Goal: Information Seeking & Learning: Learn about a topic

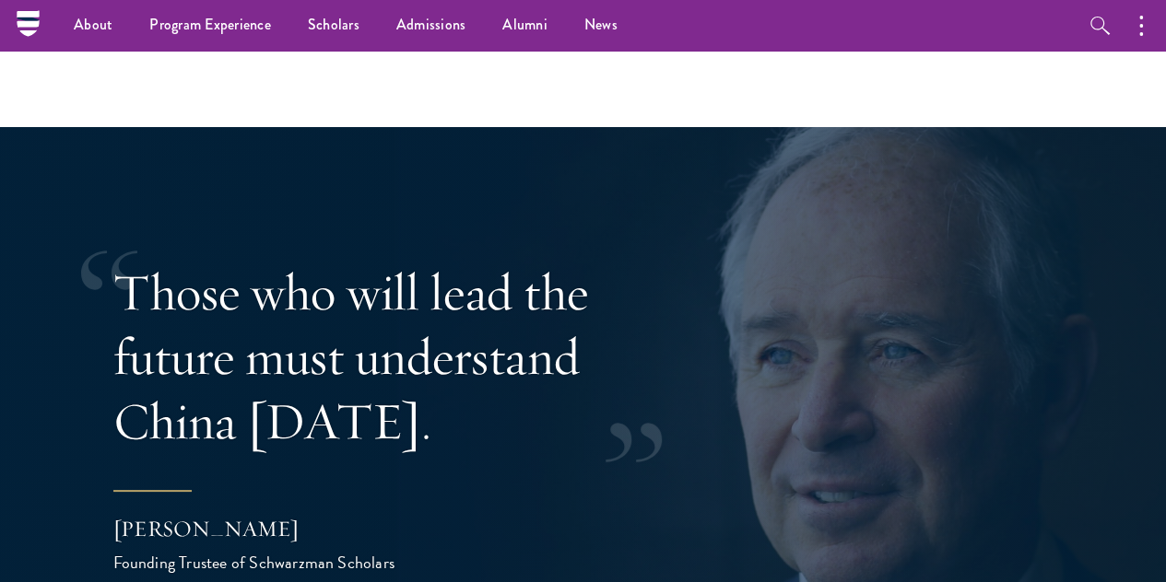
scroll to position [2857, 0]
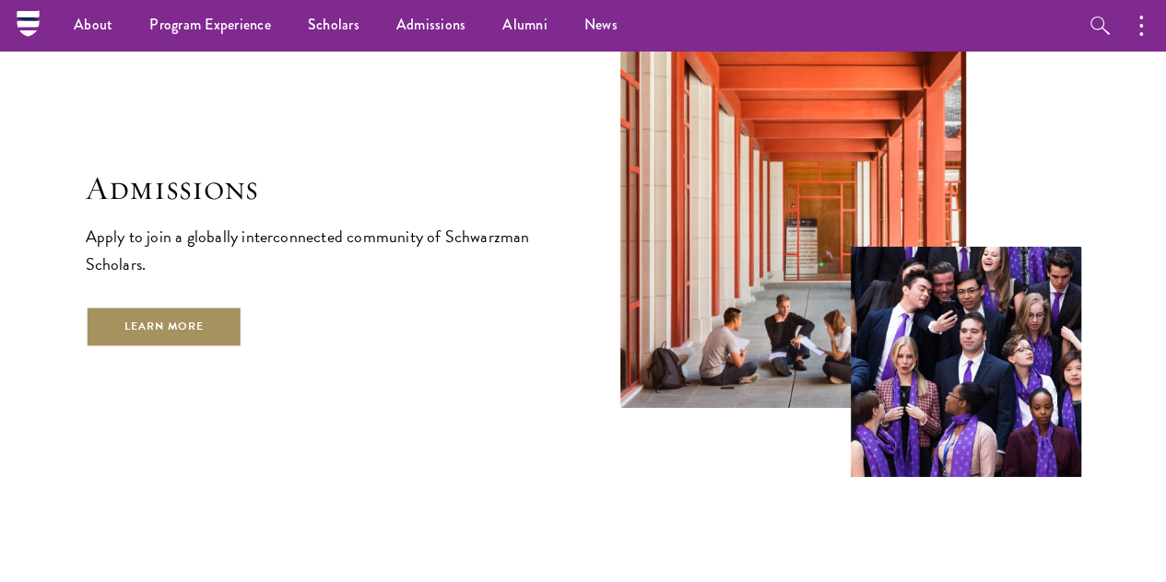
click at [205, 332] on link "Learn More" at bounding box center [165, 326] width 158 height 41
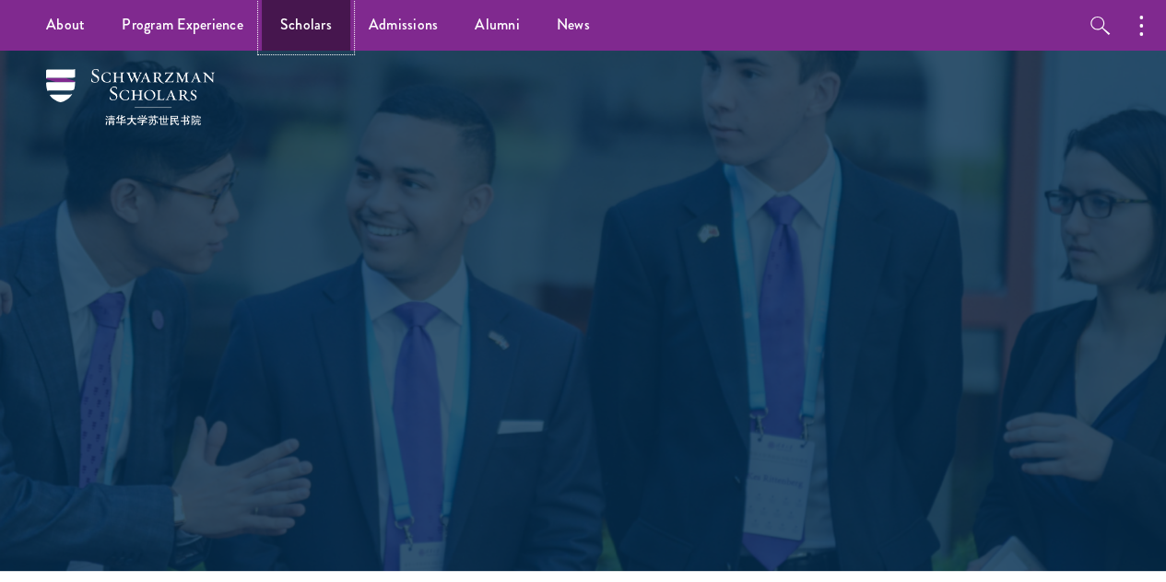
click at [295, 29] on link "Scholars" at bounding box center [306, 25] width 88 height 51
